Goal: Task Accomplishment & Management: Manage account settings

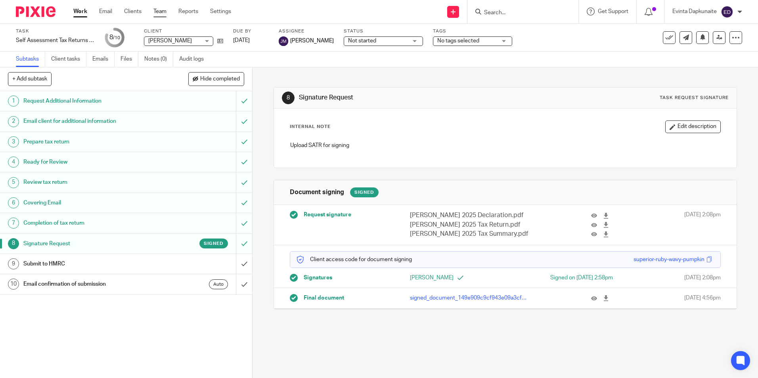
click at [155, 12] on link "Team" at bounding box center [159, 12] width 13 height 8
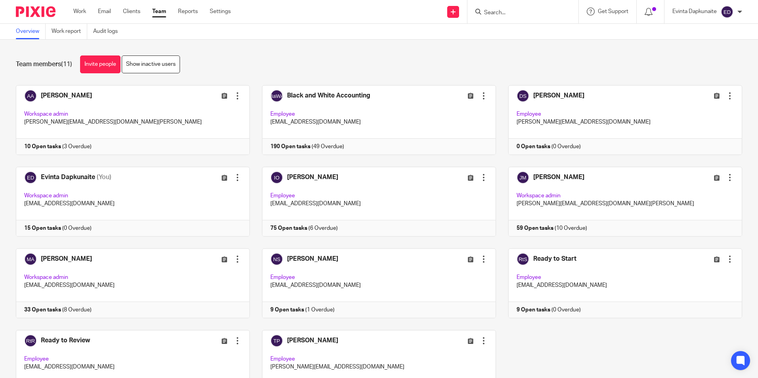
click at [160, 6] on div "Work Email Clients Team Reports Settings Work Email Clients Team Reports Settin…" at bounding box center [153, 11] width 177 height 23
click at [159, 9] on link "Team" at bounding box center [159, 12] width 14 height 8
click at [88, 201] on link at bounding box center [127, 202] width 246 height 70
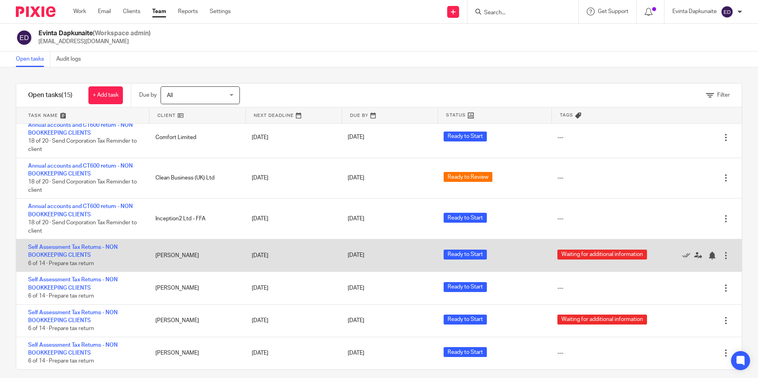
scroll to position [8, 0]
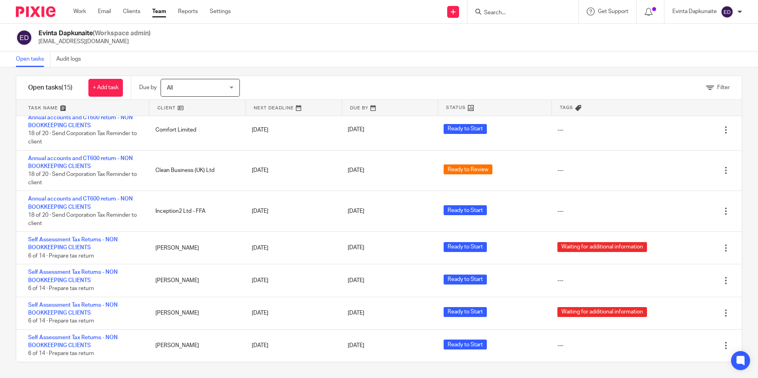
click at [510, 10] on input "Search" at bounding box center [518, 13] width 71 height 7
type input "sophie"
click at [524, 31] on link at bounding box center [558, 34] width 152 height 18
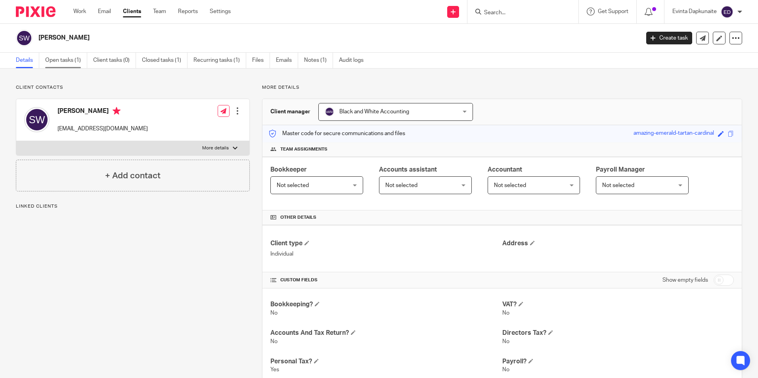
click at [80, 61] on link "Open tasks (1)" at bounding box center [66, 60] width 42 height 15
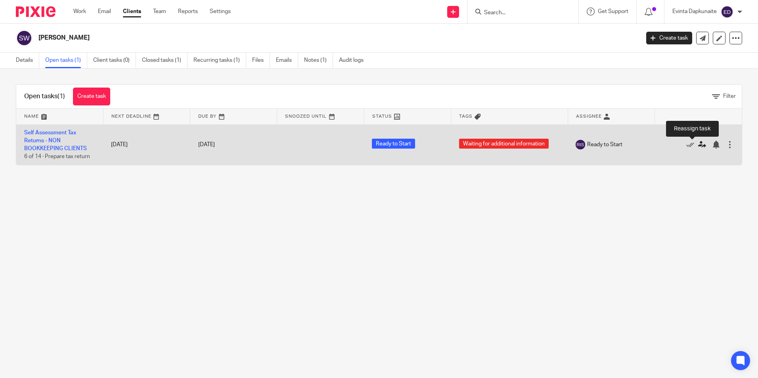
click at [698, 146] on icon at bounding box center [702, 145] width 8 height 8
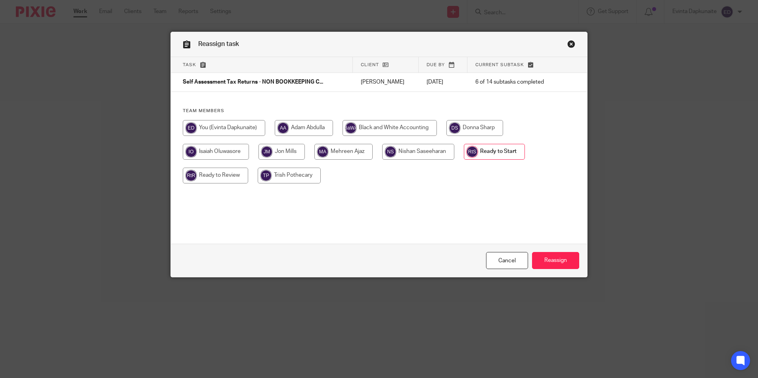
click at [232, 129] on input "radio" at bounding box center [224, 128] width 82 height 16
radio input "true"
click at [555, 261] on input "Reassign" at bounding box center [555, 260] width 47 height 17
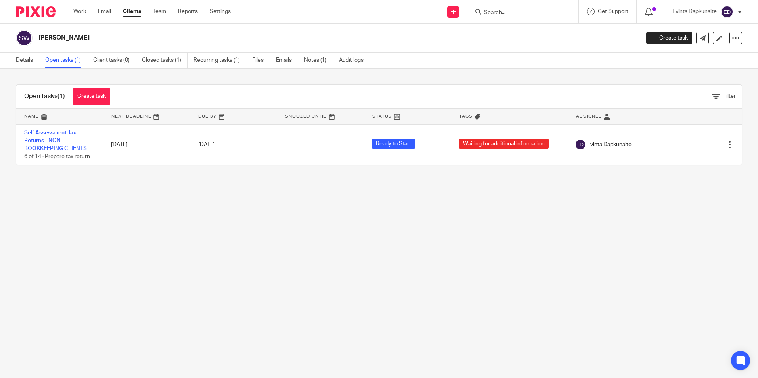
click at [505, 210] on main "[PERSON_NAME] Create task Update from Companies House Export data Merge Archive…" at bounding box center [379, 189] width 758 height 378
click at [162, 8] on link "Team" at bounding box center [159, 12] width 13 height 8
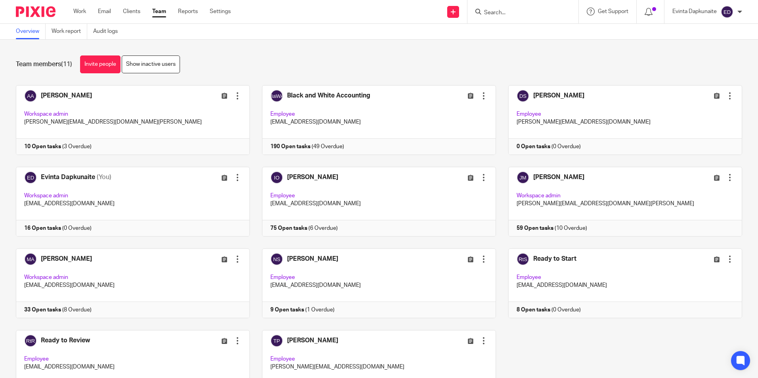
click at [509, 7] on form at bounding box center [525, 12] width 84 height 10
click at [508, 17] on div at bounding box center [522, 11] width 111 height 23
click at [508, 11] on input "Search" at bounding box center [518, 13] width 71 height 7
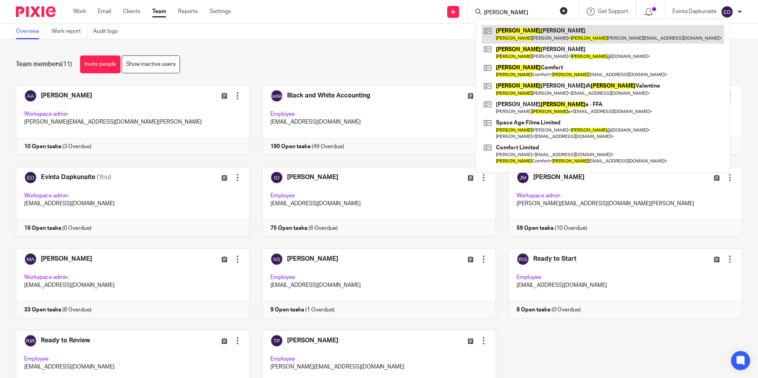
type input "robert"
click at [513, 33] on link at bounding box center [603, 34] width 242 height 18
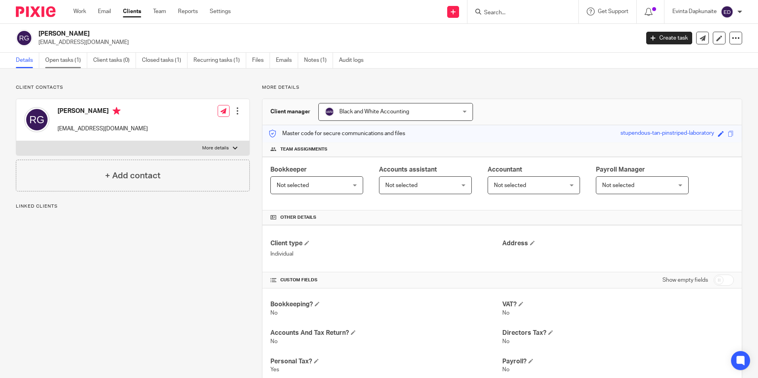
click at [75, 57] on link "Open tasks (1)" at bounding box center [66, 60] width 42 height 15
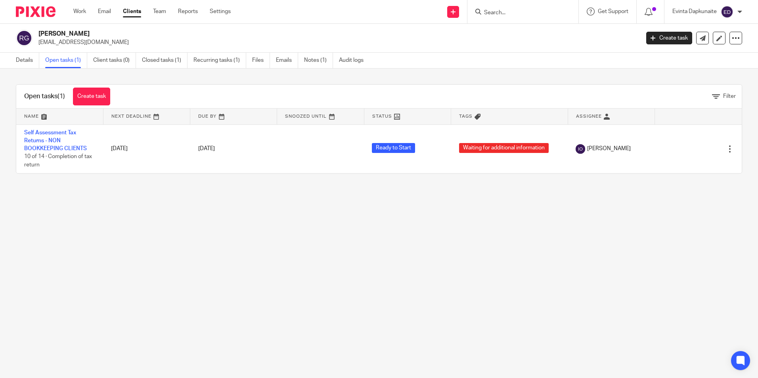
click at [513, 10] on input "Search" at bounding box center [518, 13] width 71 height 7
type input "ian sm"
click at [506, 30] on link at bounding box center [556, 34] width 148 height 18
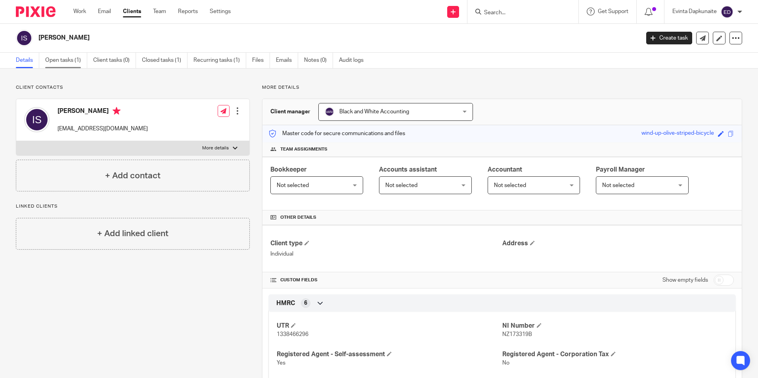
click at [55, 58] on link "Open tasks (1)" at bounding box center [66, 60] width 42 height 15
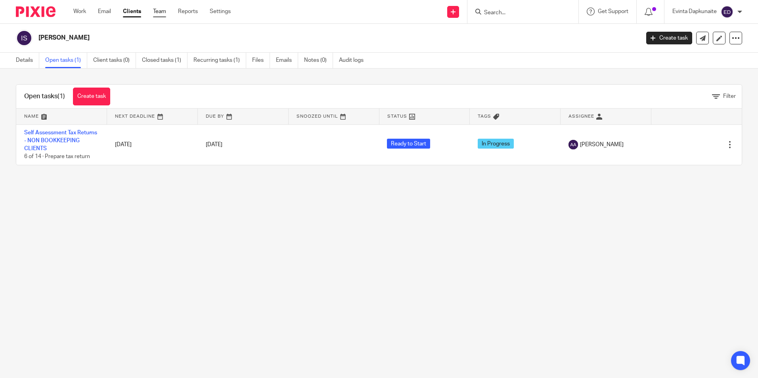
click at [158, 14] on link "Team" at bounding box center [159, 12] width 13 height 8
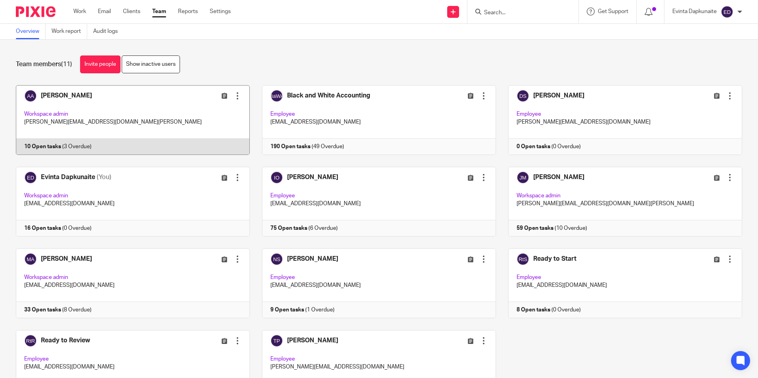
click at [90, 139] on link at bounding box center [127, 120] width 246 height 70
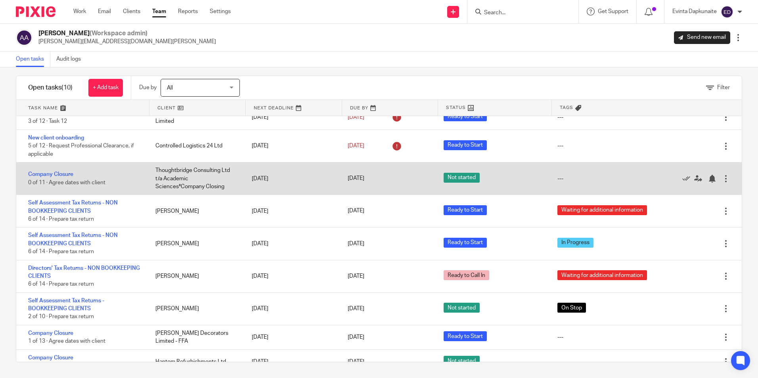
scroll to position [48, 0]
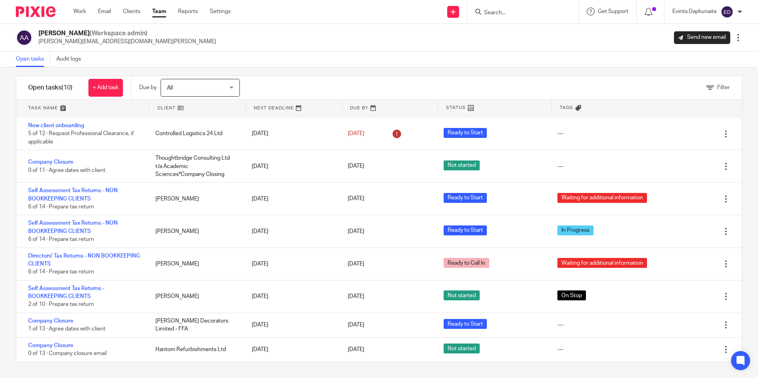
drag, startPoint x: 161, startPoint y: 17, endPoint x: 162, endPoint y: 12, distance: 4.9
click at [161, 15] on link "Team" at bounding box center [159, 12] width 14 height 8
click at [162, 11] on link "Team" at bounding box center [159, 12] width 14 height 8
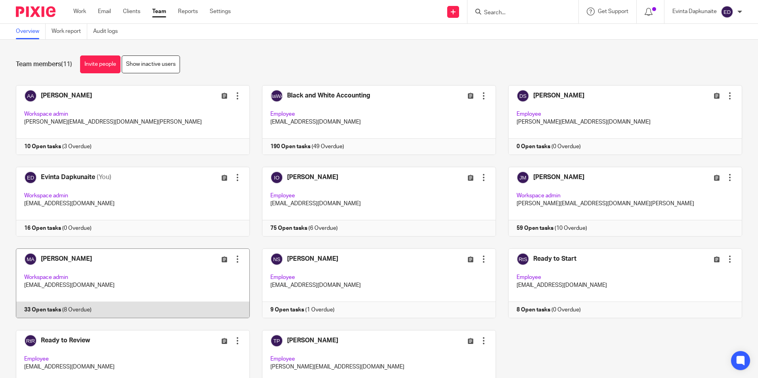
scroll to position [50, 0]
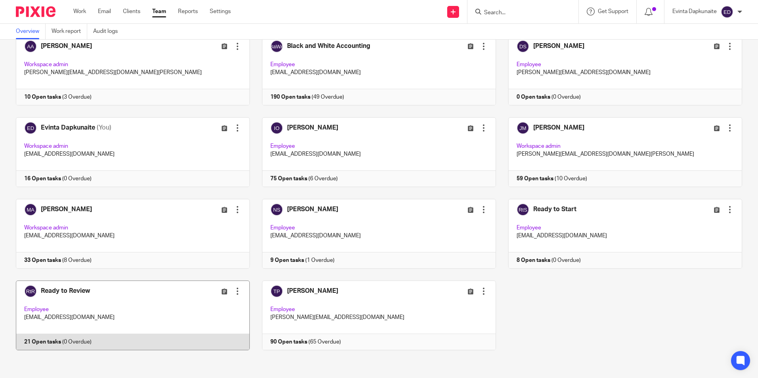
click at [96, 297] on link at bounding box center [127, 316] width 246 height 70
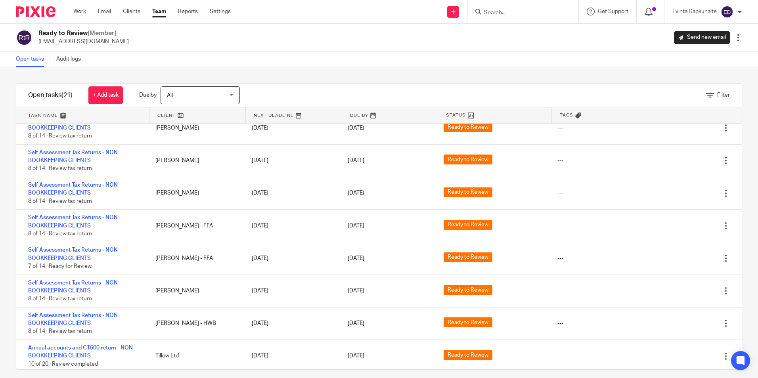
scroll to position [192, 0]
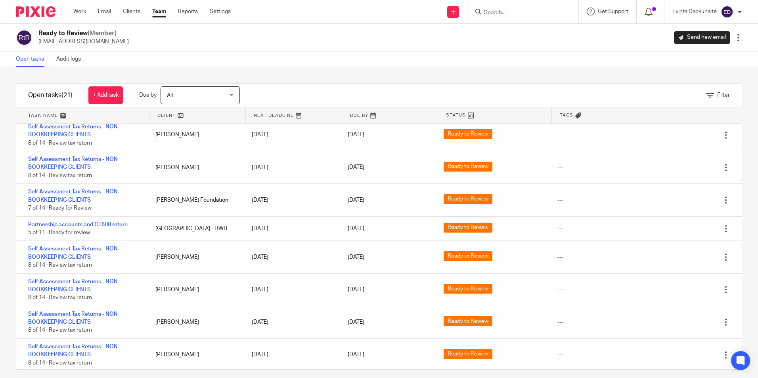
click at [161, 15] on link "Team" at bounding box center [159, 12] width 14 height 8
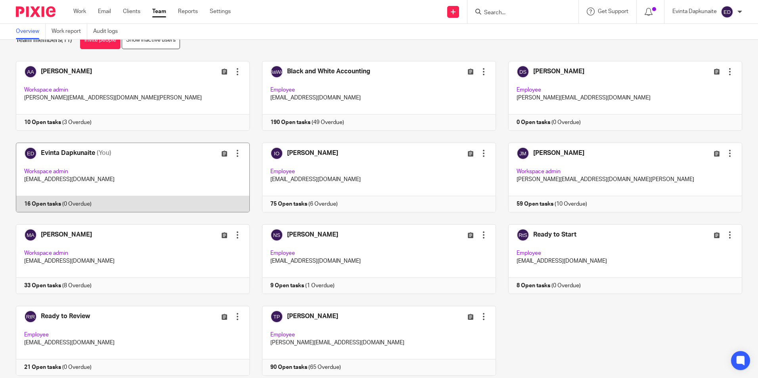
scroll to position [50, 0]
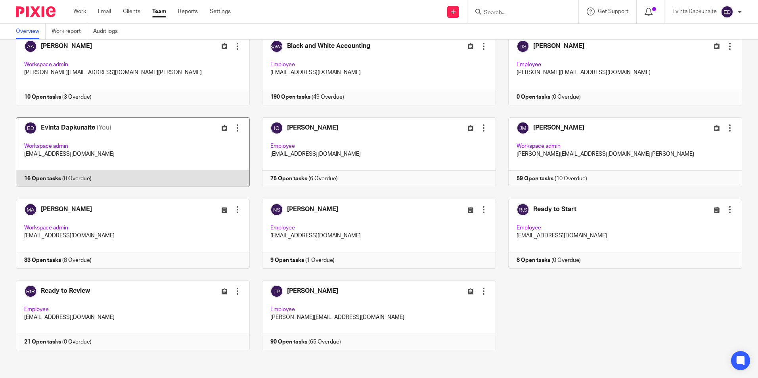
click at [115, 138] on link at bounding box center [127, 152] width 246 height 70
click at [108, 144] on link at bounding box center [127, 152] width 246 height 70
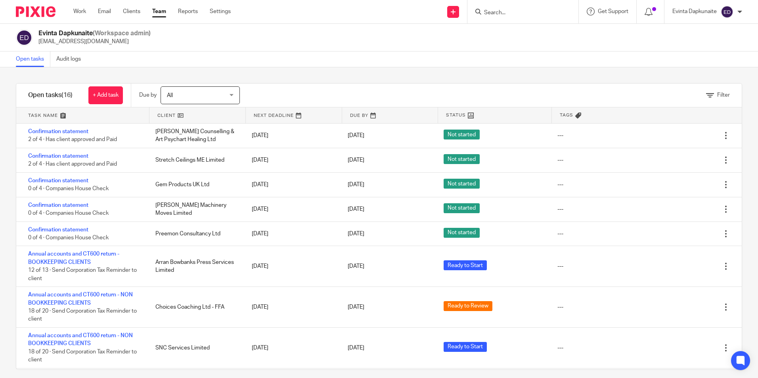
click at [506, 13] on input "Search" at bounding box center [518, 13] width 71 height 7
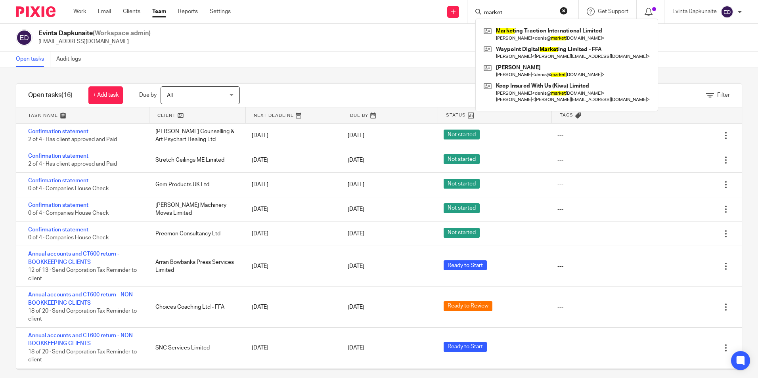
type input "market"
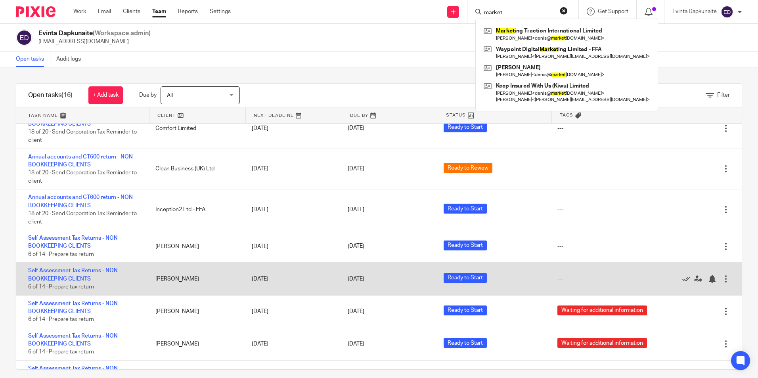
scroll to position [284, 0]
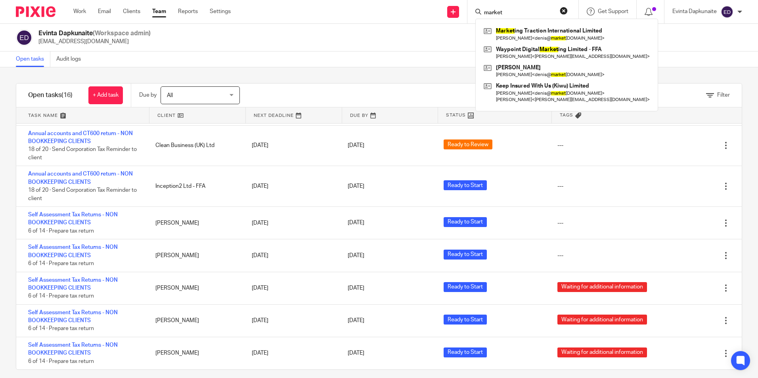
click at [562, 8] on button "reset" at bounding box center [564, 11] width 8 height 8
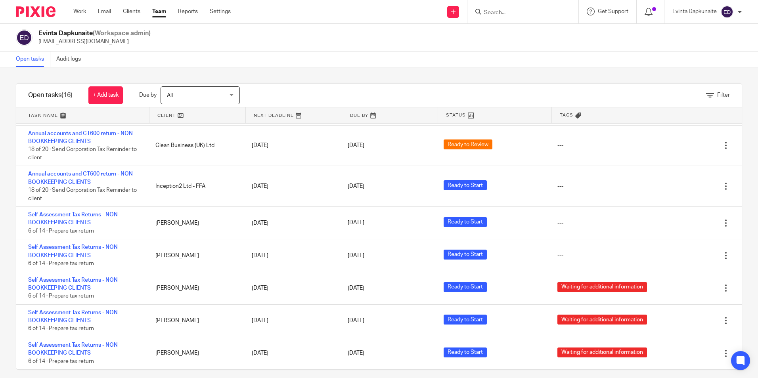
click at [529, 13] on input "Search" at bounding box center [518, 13] width 71 height 7
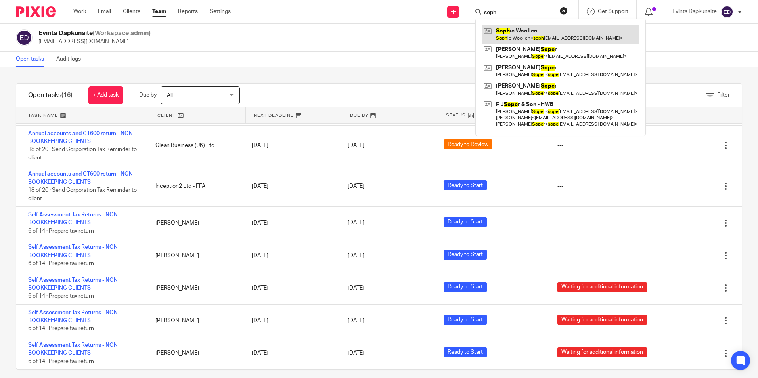
type input "soph"
click at [515, 31] on link at bounding box center [561, 34] width 158 height 18
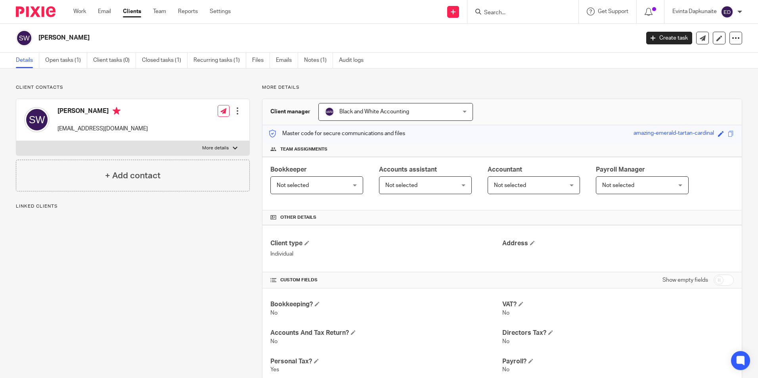
click at [226, 151] on p "More details" at bounding box center [215, 148] width 27 height 6
click at [16, 141] on input "More details" at bounding box center [16, 141] width 0 height 0
checkbox input "true"
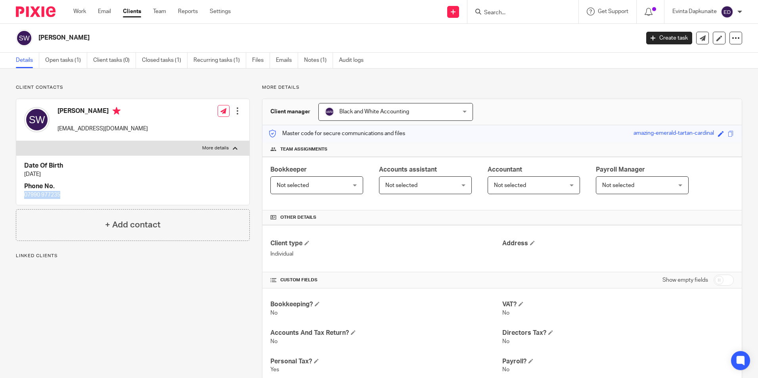
drag, startPoint x: 24, startPoint y: 194, endPoint x: 67, endPoint y: 194, distance: 43.2
click at [67, 194] on p "07990 977235" at bounding box center [132, 195] width 217 height 8
drag, startPoint x: 67, startPoint y: 194, endPoint x: 50, endPoint y: 194, distance: 17.1
copy p "07990 977235"
click at [136, 88] on p "Client contacts" at bounding box center [133, 87] width 234 height 6
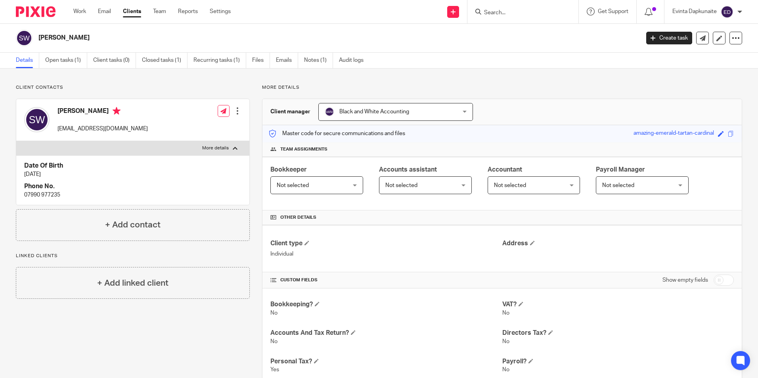
click at [509, 13] on input "Search" at bounding box center [518, 13] width 71 height 7
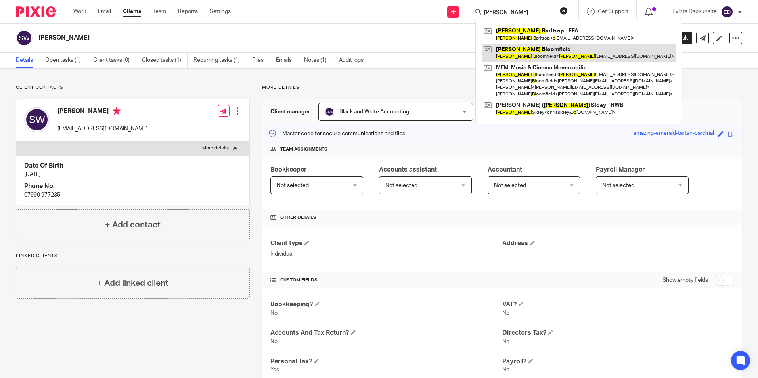
type input "chris b"
click at [525, 49] on link at bounding box center [579, 53] width 194 height 18
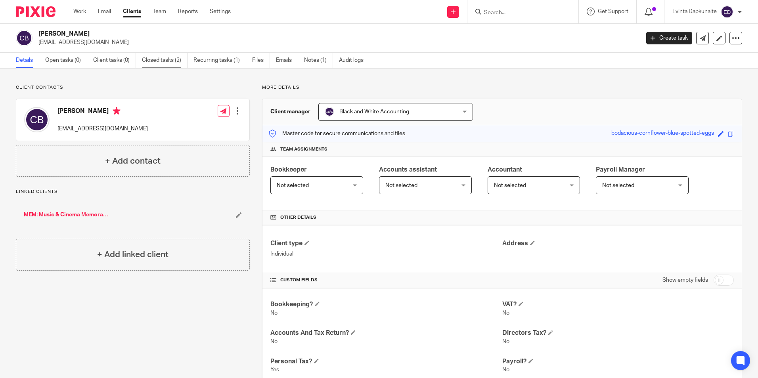
click at [166, 58] on link "Closed tasks (2)" at bounding box center [165, 60] width 46 height 15
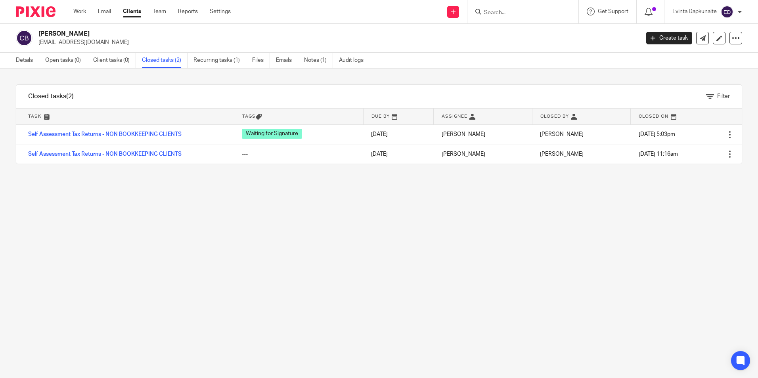
click at [500, 14] on input "Search" at bounding box center [518, 13] width 71 height 7
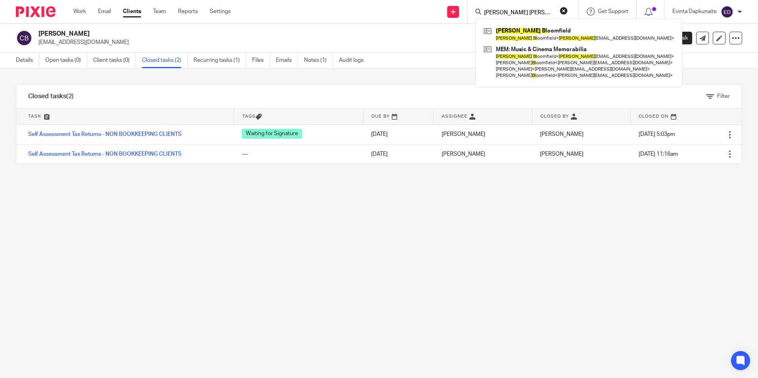
type input "[PERSON_NAME] [PERSON_NAME]"
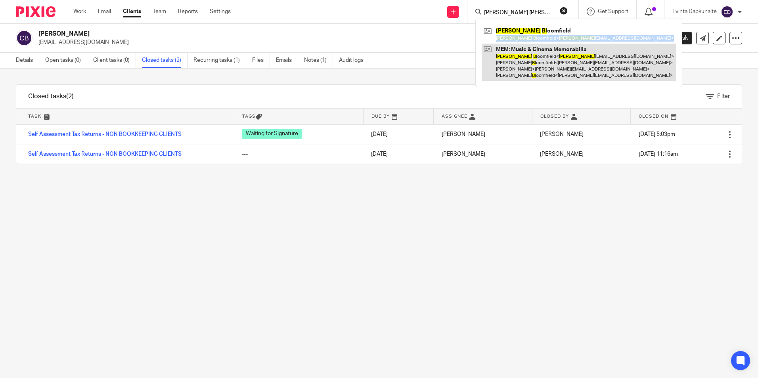
drag, startPoint x: 540, startPoint y: 22, endPoint x: 528, endPoint y: 56, distance: 36.4
click at [528, 56] on div "[PERSON_NAME] [PERSON_NAME] oomfield [PERSON_NAME] [PERSON_NAME] oomfield < [PE…" at bounding box center [578, 53] width 207 height 69
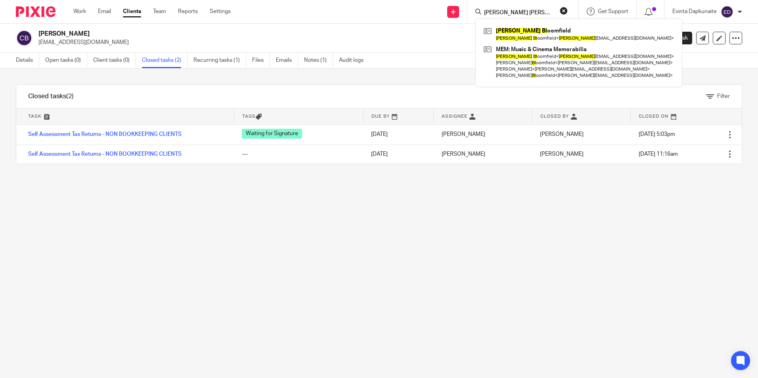
click at [518, 242] on div "Filter tasks Only show tasks matching all of these conditions 1 Task name Is Is…" at bounding box center [379, 224] width 758 height 310
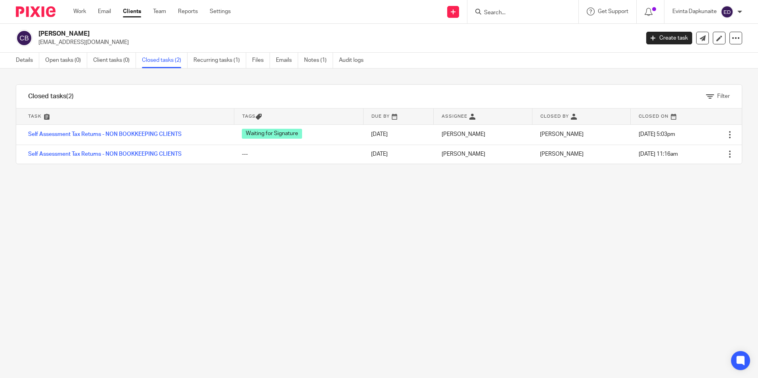
click at [517, 13] on input "Search" at bounding box center [518, 13] width 71 height 7
click at [498, 10] on input "Search" at bounding box center [518, 13] width 71 height 7
click at [504, 14] on input "Search" at bounding box center [518, 13] width 71 height 7
click at [498, 16] on input "Search" at bounding box center [518, 13] width 71 height 7
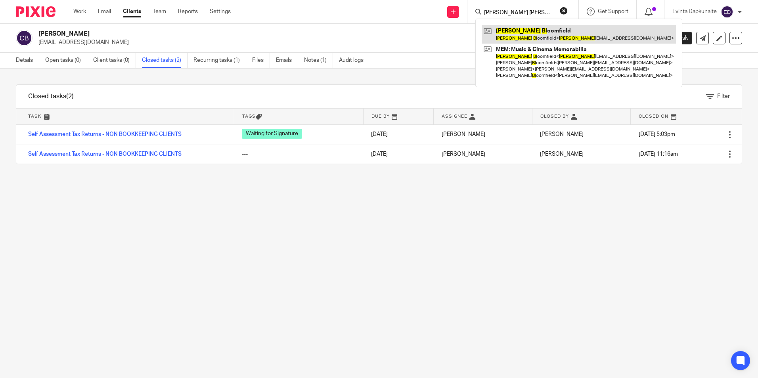
type input "[PERSON_NAME] [PERSON_NAME]"
click at [527, 33] on link at bounding box center [579, 34] width 194 height 18
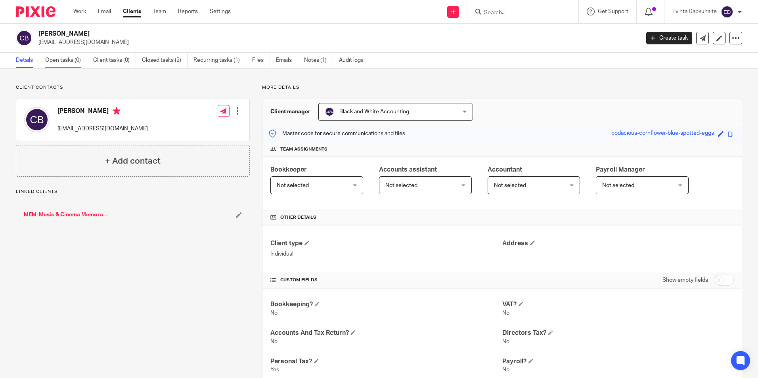
click at [72, 61] on link "Open tasks (0)" at bounding box center [66, 60] width 42 height 15
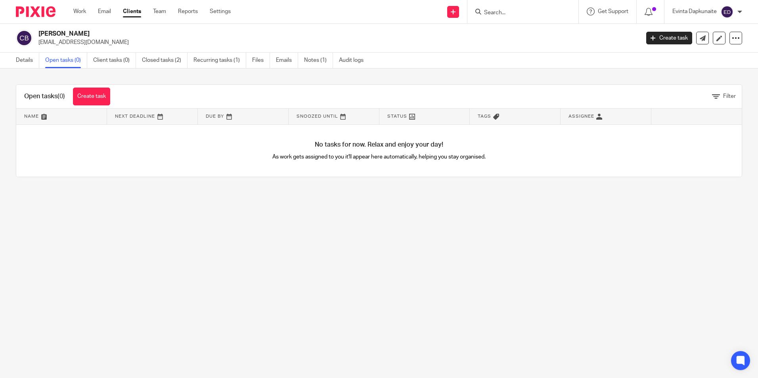
click at [172, 58] on link "Closed tasks (2)" at bounding box center [165, 60] width 46 height 15
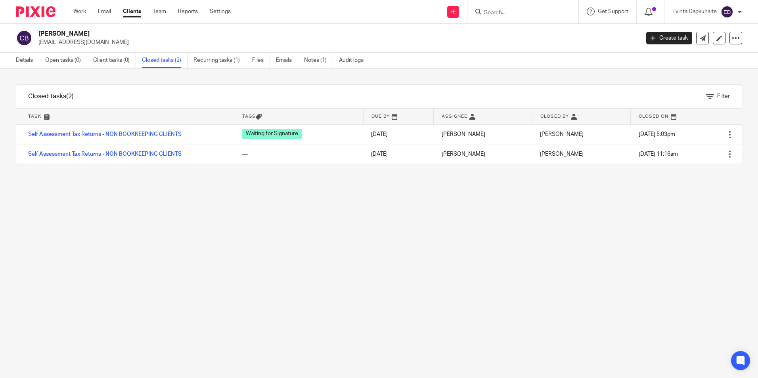
click at [488, 7] on form at bounding box center [525, 12] width 84 height 10
click at [497, 11] on input "Search" at bounding box center [518, 13] width 71 height 7
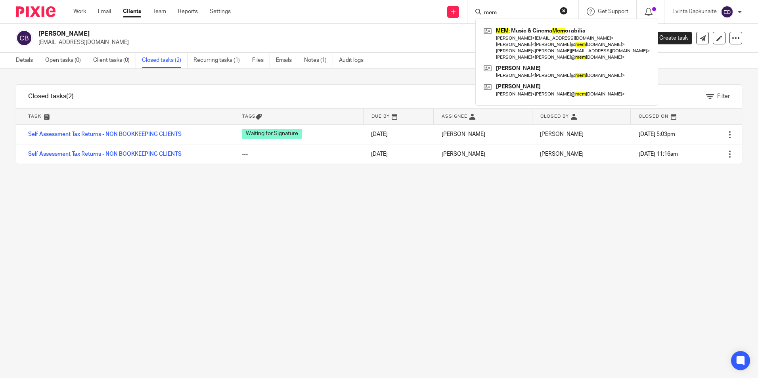
type input "mem"
click at [313, 249] on div "Filter tasks Only show tasks matching all of these conditions 1 Task name Is Is…" at bounding box center [379, 224] width 758 height 310
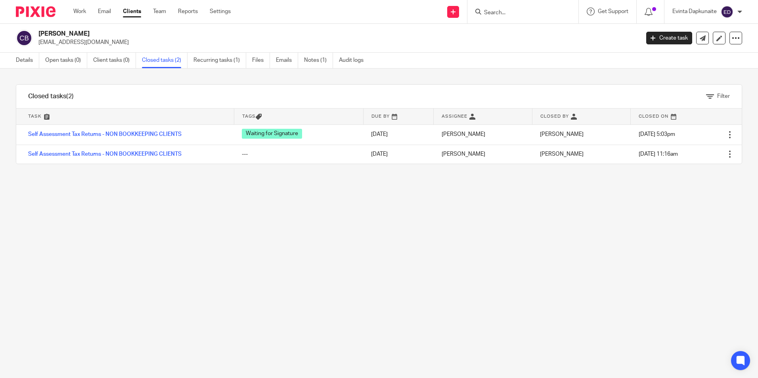
click at [327, 190] on div "Filter tasks Only show tasks matching all of these conditions 1 Task name Is Is…" at bounding box center [379, 224] width 758 height 310
click at [280, 222] on div "Filter tasks Only show tasks matching all of these conditions 1 Task name Is Is…" at bounding box center [379, 224] width 758 height 310
click at [502, 10] on input "Search" at bounding box center [518, 13] width 71 height 7
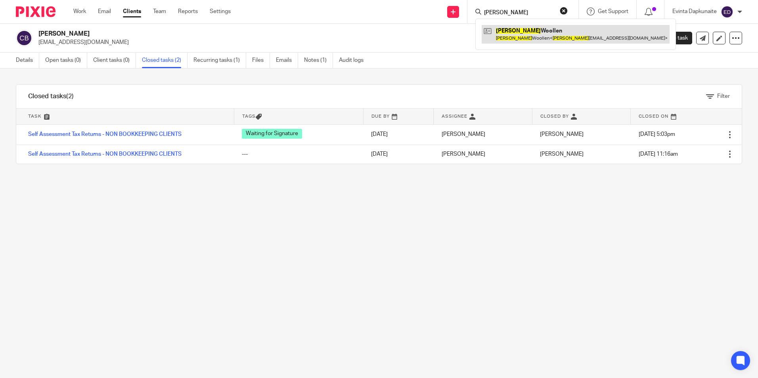
type input "sophie"
click at [519, 31] on link at bounding box center [576, 34] width 188 height 18
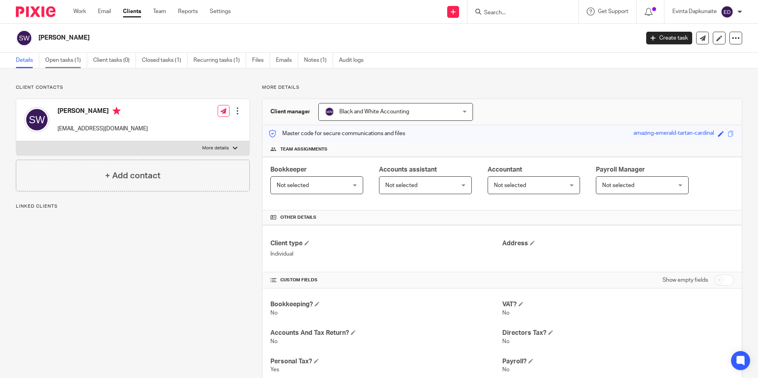
click at [60, 61] on link "Open tasks (1)" at bounding box center [66, 60] width 42 height 15
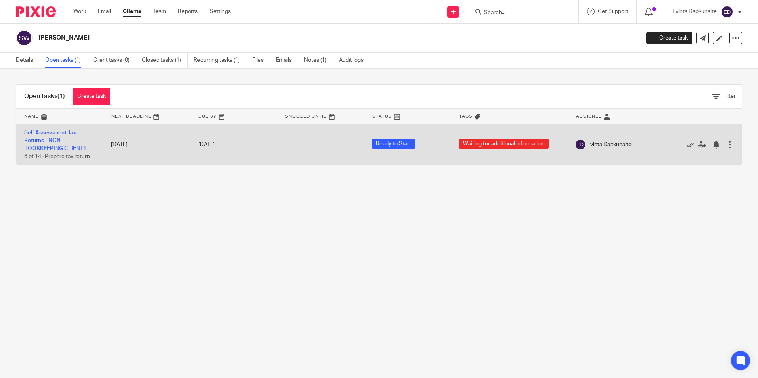
click at [55, 138] on link "Self Assessment Tax Returns - NON BOOKKEEPING CLIENTS" at bounding box center [55, 141] width 63 height 22
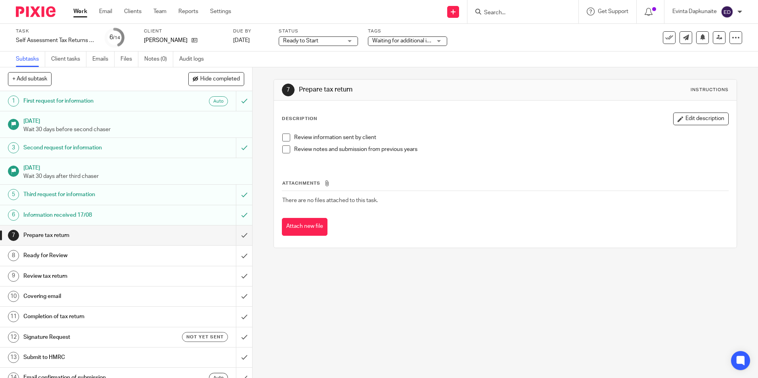
click at [409, 45] on span "Waiting for additional information" at bounding box center [401, 41] width 59 height 8
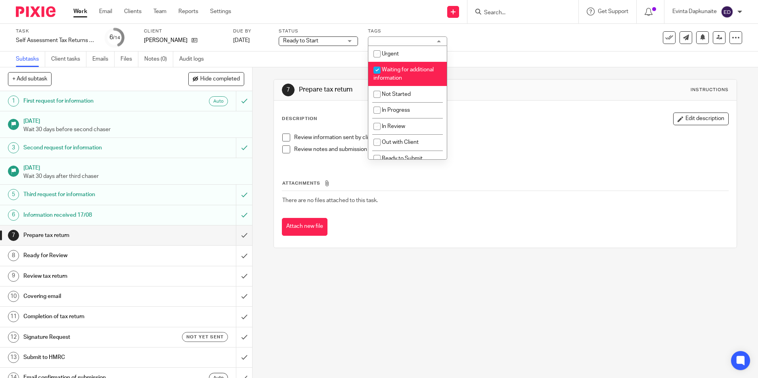
click at [375, 70] on input "checkbox" at bounding box center [377, 70] width 15 height 15
checkbox input "false"
click at [524, 79] on div "7 Prepare tax return Instructions Description Edit description Review informati…" at bounding box center [505, 163] width 463 height 193
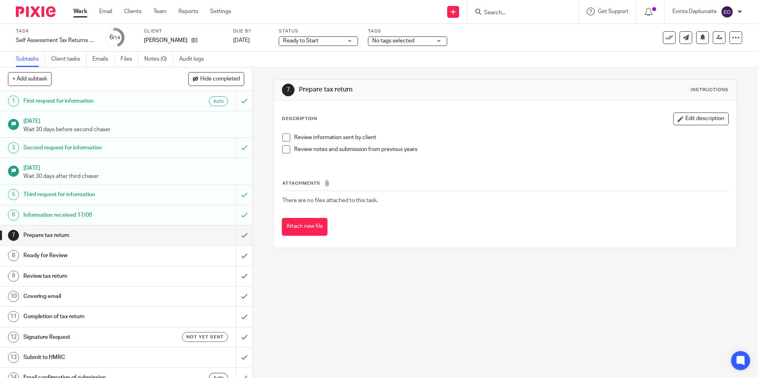
click at [329, 39] on span "Ready to Start" at bounding box center [312, 41] width 59 height 8
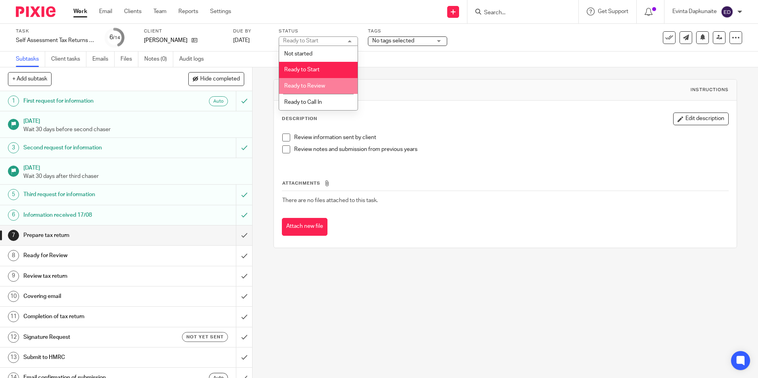
click at [332, 84] on li "Ready to Review" at bounding box center [318, 86] width 79 height 16
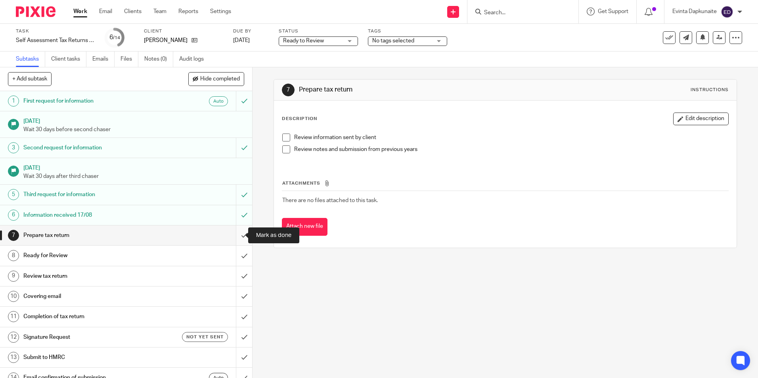
click at [231, 230] on input "submit" at bounding box center [126, 236] width 252 height 20
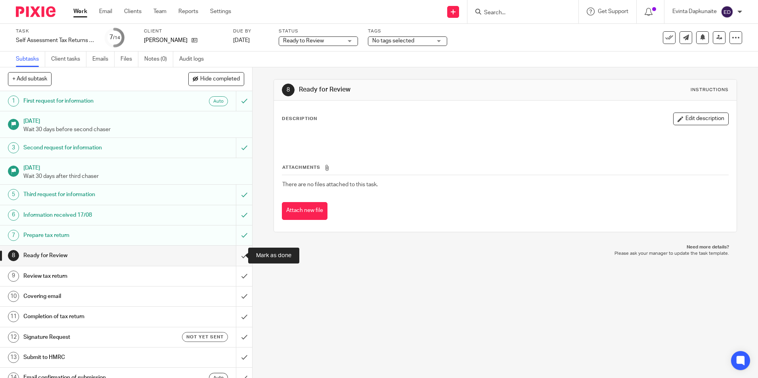
click at [240, 252] on input "submit" at bounding box center [126, 256] width 252 height 20
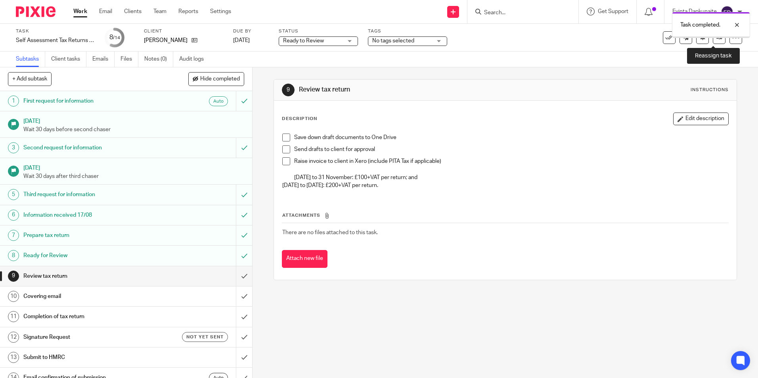
click at [715, 41] on link at bounding box center [719, 37] width 13 height 13
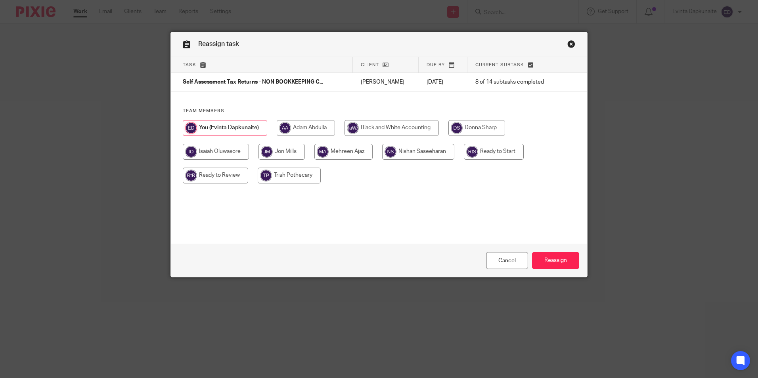
click at [216, 171] on input "radio" at bounding box center [215, 176] width 65 height 16
radio input "true"
click at [549, 257] on input "Reassign" at bounding box center [555, 260] width 47 height 17
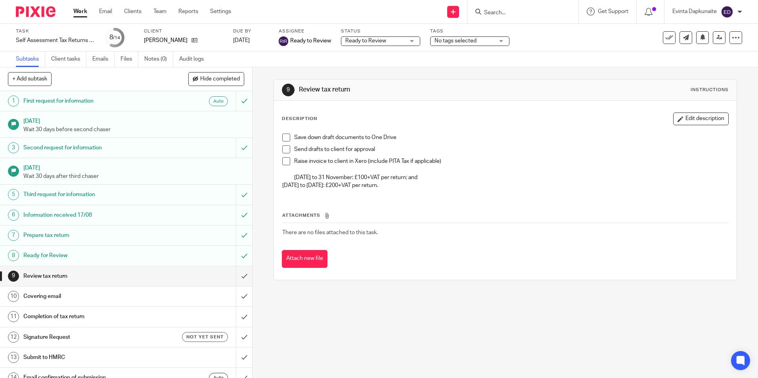
drag, startPoint x: 161, startPoint y: 12, endPoint x: 168, endPoint y: 22, distance: 11.8
click at [161, 12] on link "Team" at bounding box center [159, 12] width 13 height 8
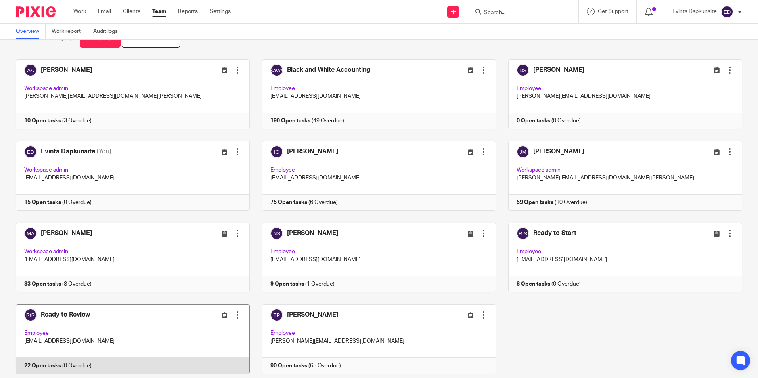
scroll to position [50, 0]
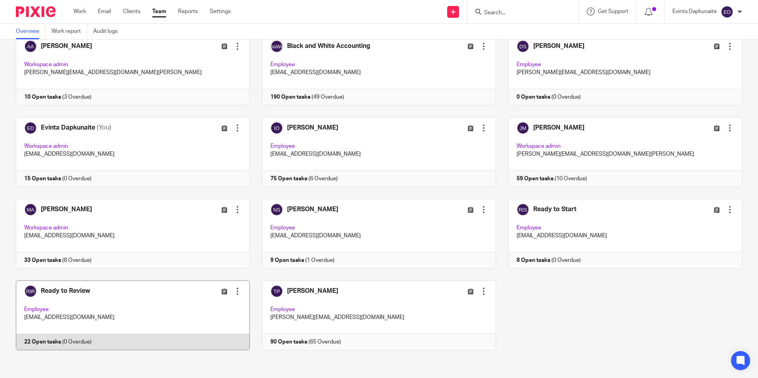
click at [112, 303] on link at bounding box center [127, 316] width 246 height 70
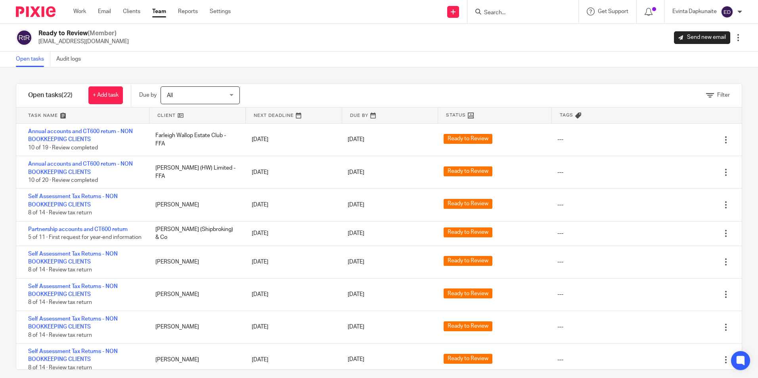
click at [160, 8] on link "Team" at bounding box center [159, 12] width 14 height 8
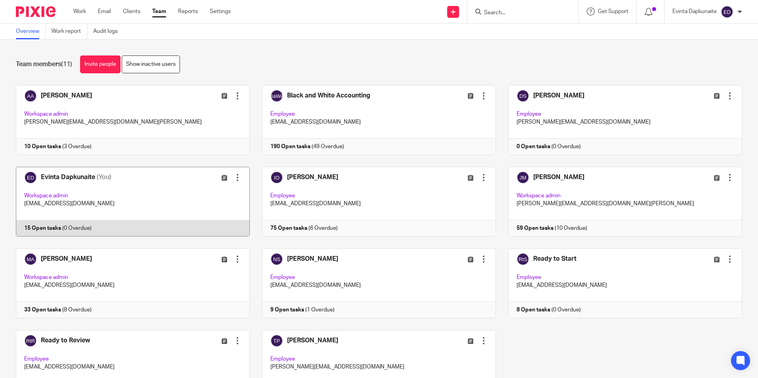
click at [80, 195] on link at bounding box center [127, 202] width 246 height 70
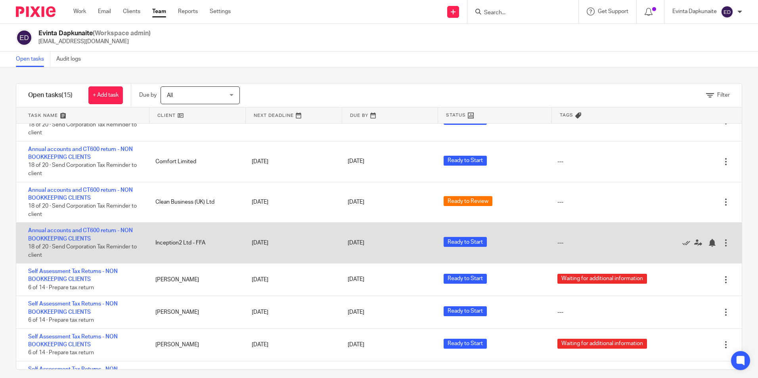
scroll to position [251, 0]
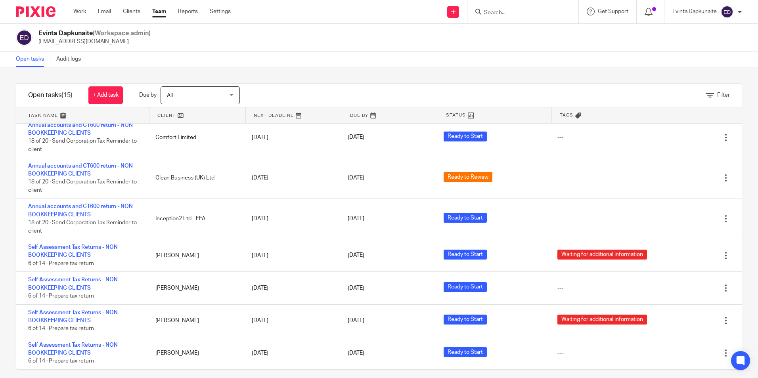
click at [127, 19] on div "Work Email Clients Team Reports Settings Work Email Clients Team Reports Settin…" at bounding box center [153, 11] width 177 height 23
click at [134, 11] on link "Clients" at bounding box center [131, 12] width 17 height 8
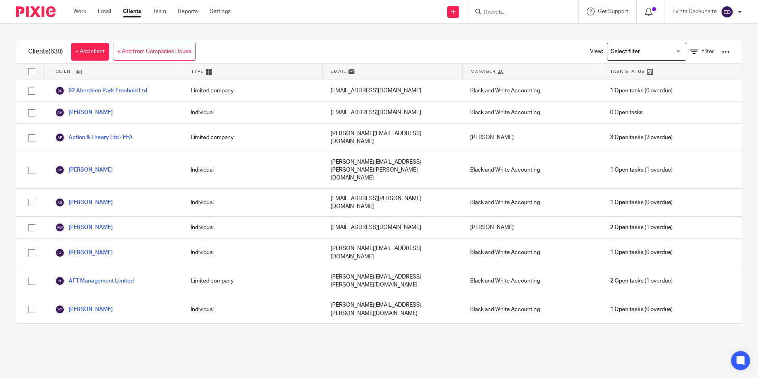
click at [194, 373] on main "Clients (638) + Add client + Add from Companies House View: Loading... Filter C…" at bounding box center [379, 189] width 758 height 378
click at [166, 13] on link "Team" at bounding box center [159, 12] width 13 height 8
click at [163, 13] on link "Team" at bounding box center [159, 12] width 13 height 8
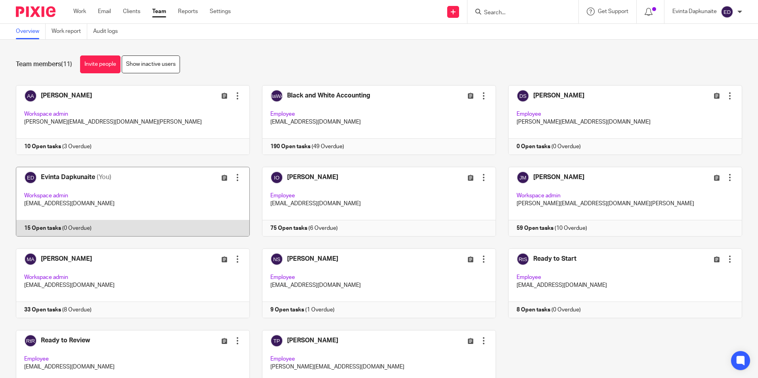
click at [124, 212] on link at bounding box center [127, 202] width 246 height 70
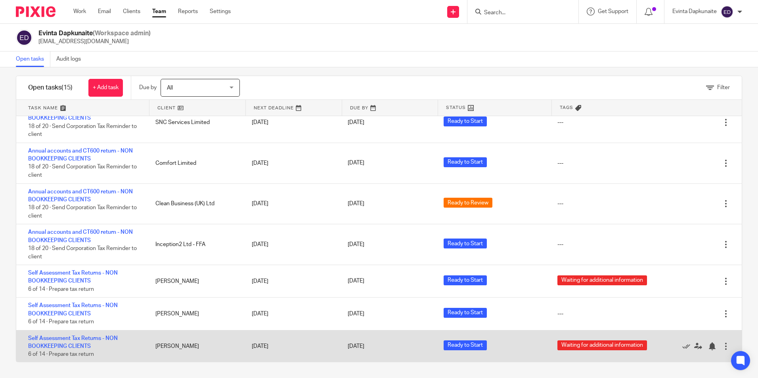
scroll to position [251, 0]
